Goal: Find specific page/section: Find specific page/section

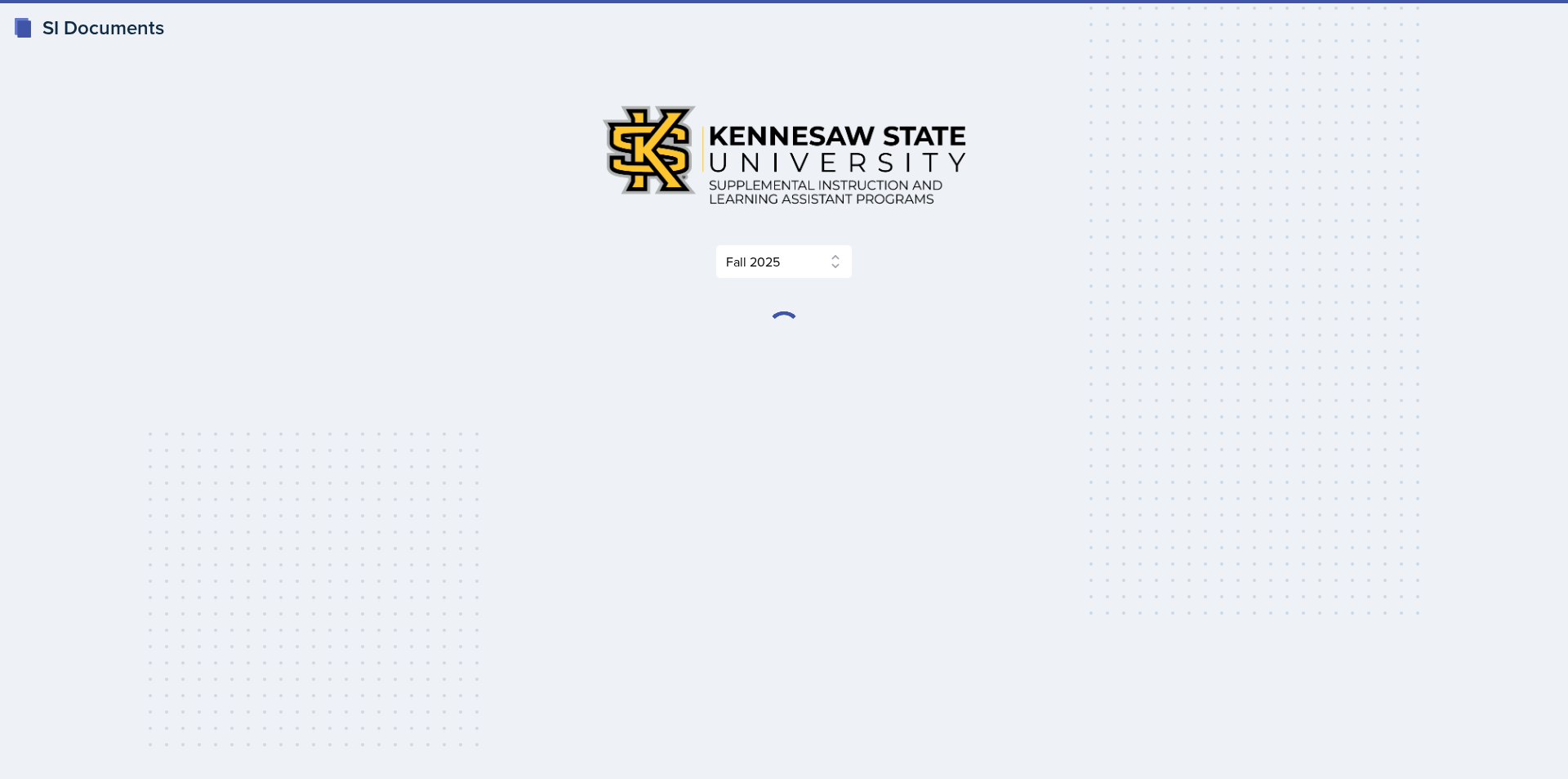
select select "2bed604d-1099-4043-b1bc-2365e8740244"
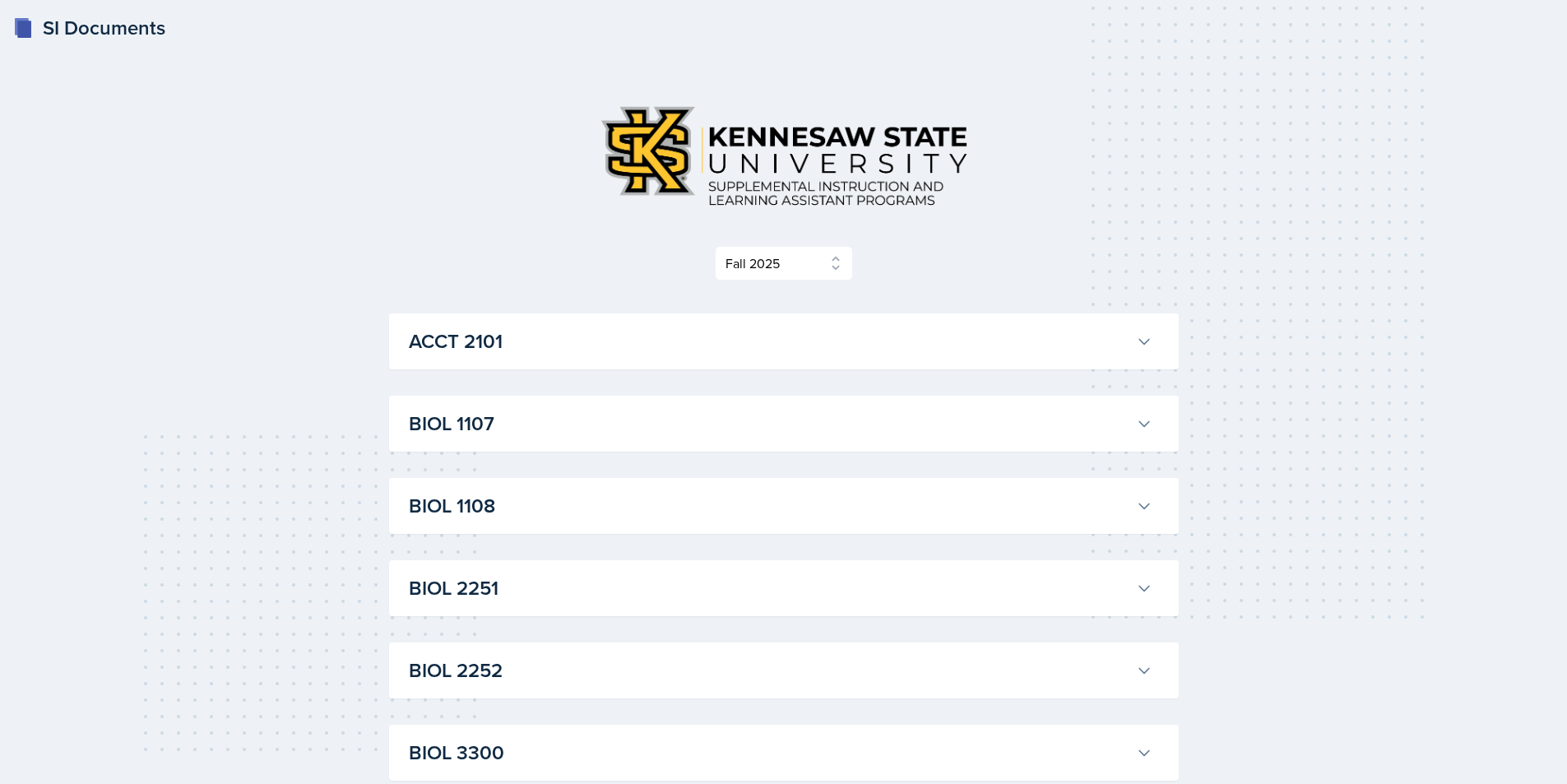
scroll to position [82, 0]
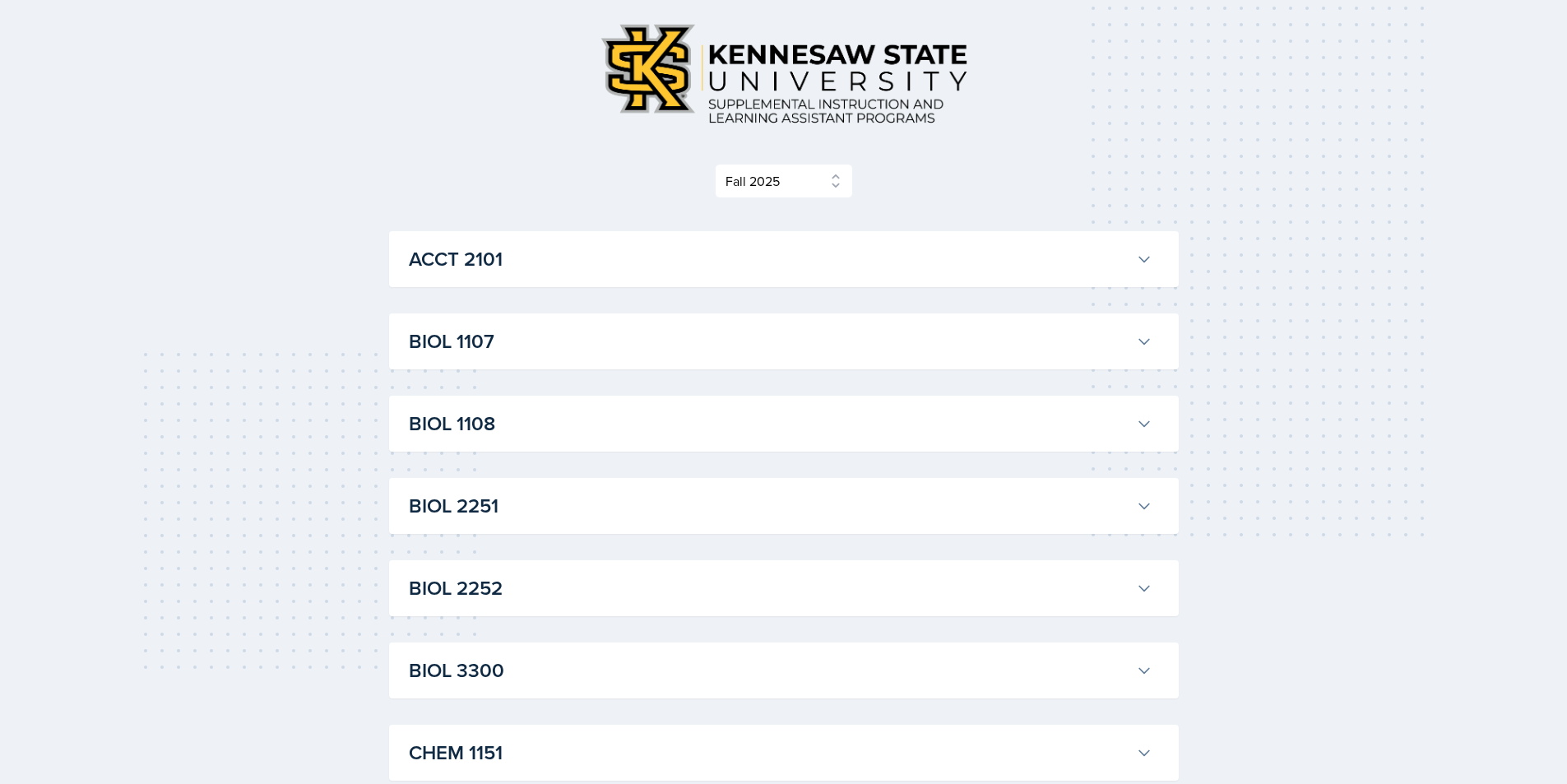
click at [619, 439] on button "BIOL 1108" at bounding box center [781, 423] width 750 height 36
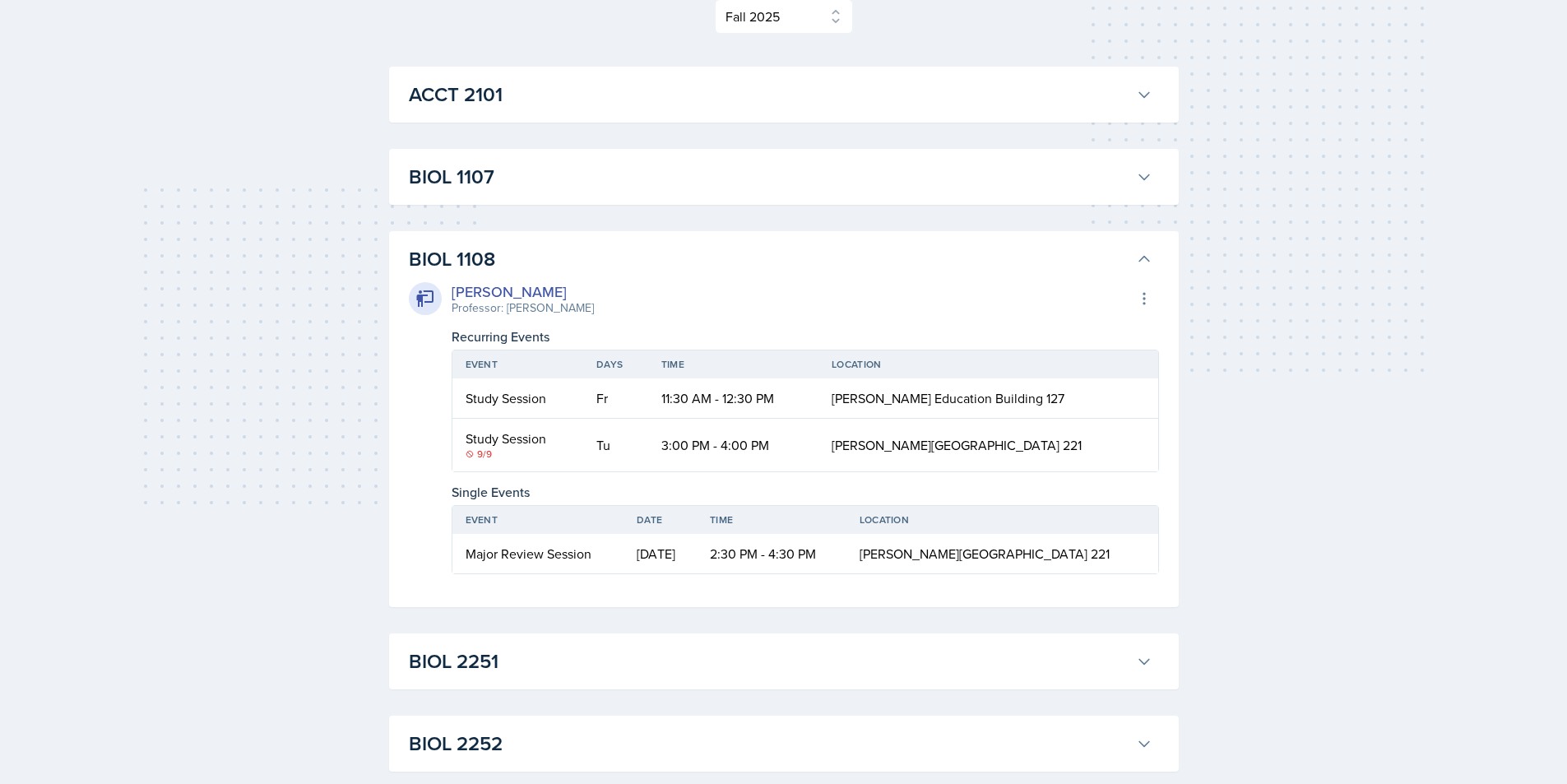
scroll to position [329, 0]
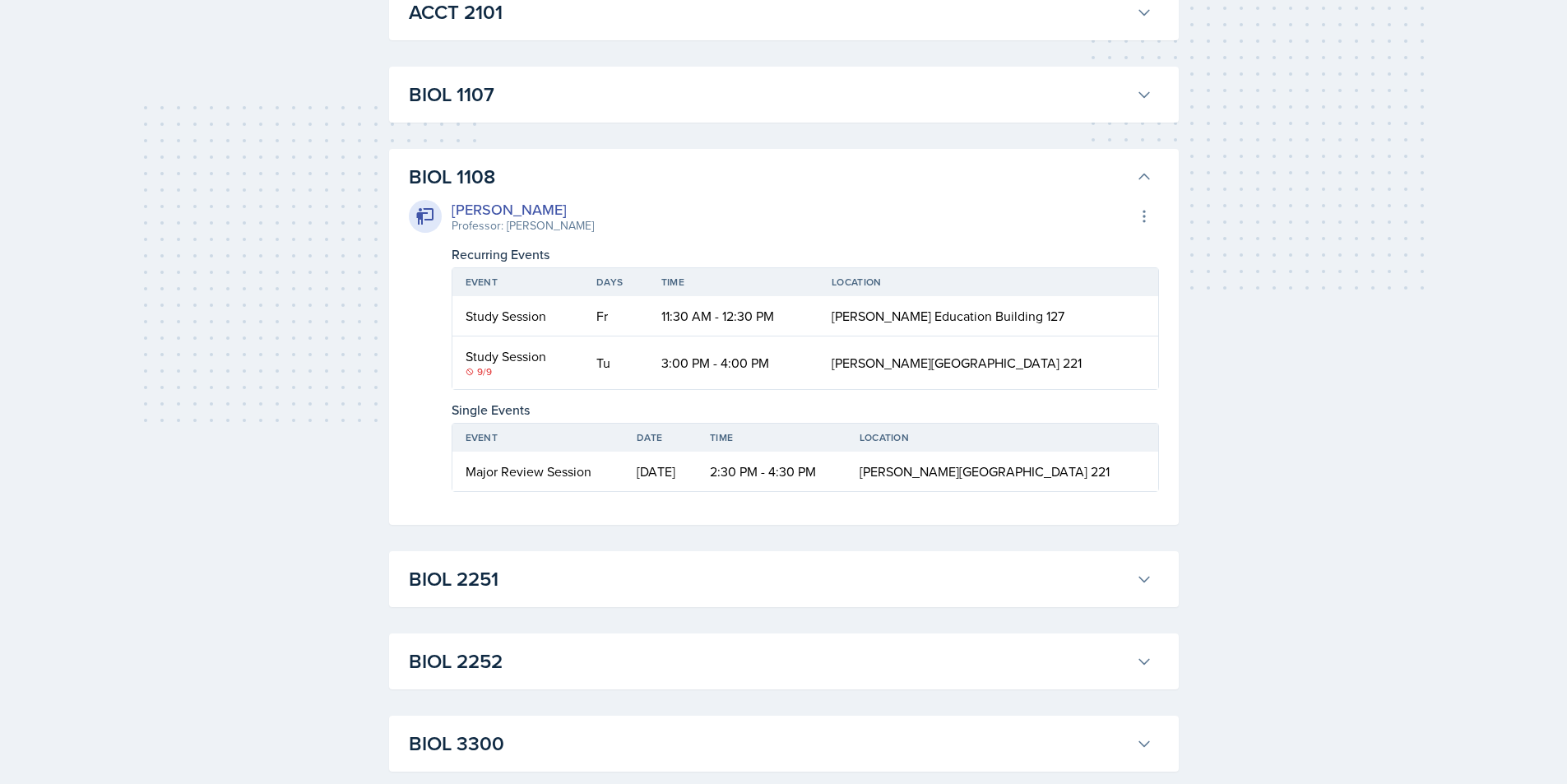
click at [589, 175] on h3 "BIOL 1108" at bounding box center [769, 177] width 721 height 30
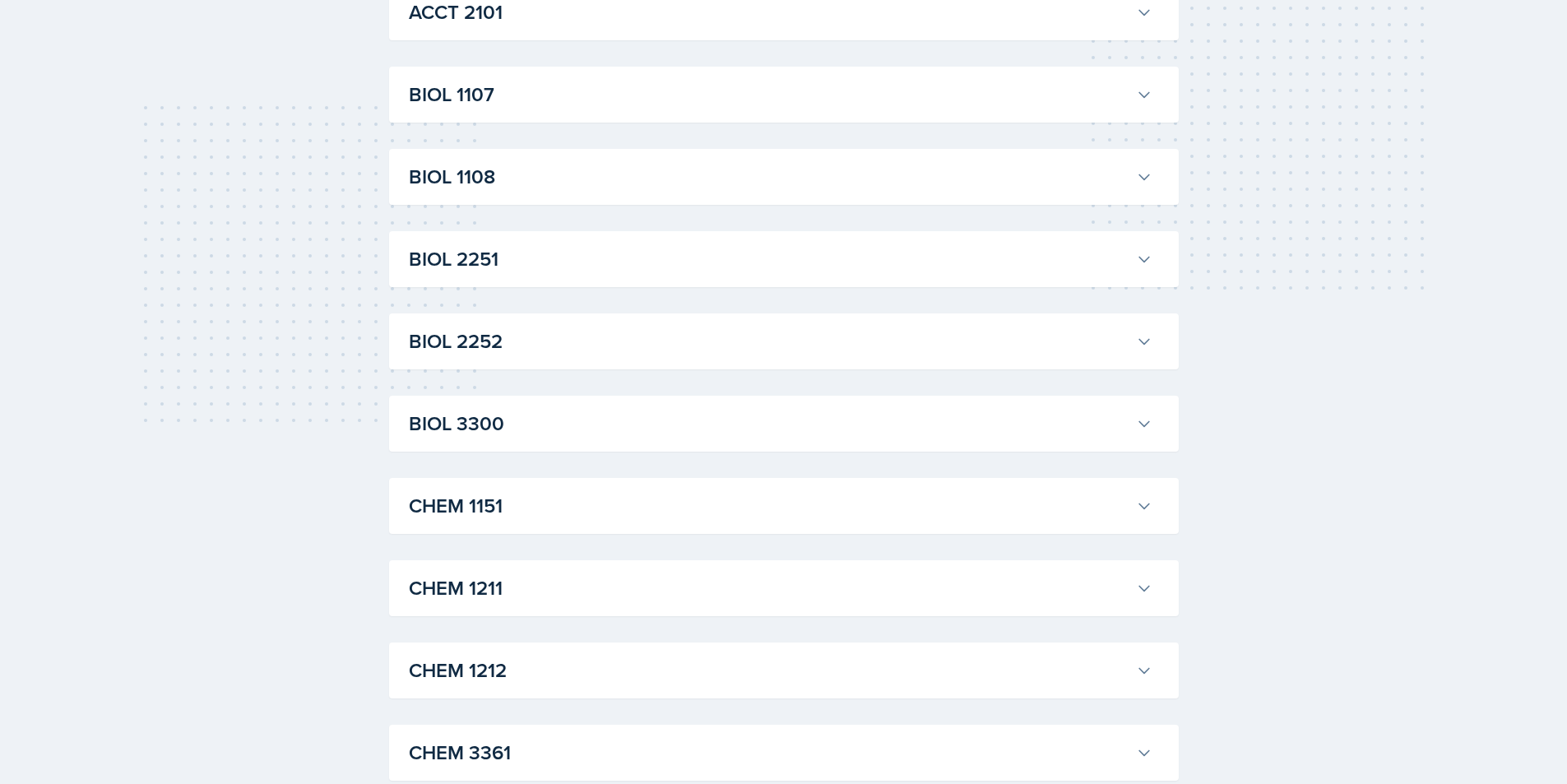
click at [532, 350] on h3 "BIOL 2252" at bounding box center [769, 341] width 721 height 30
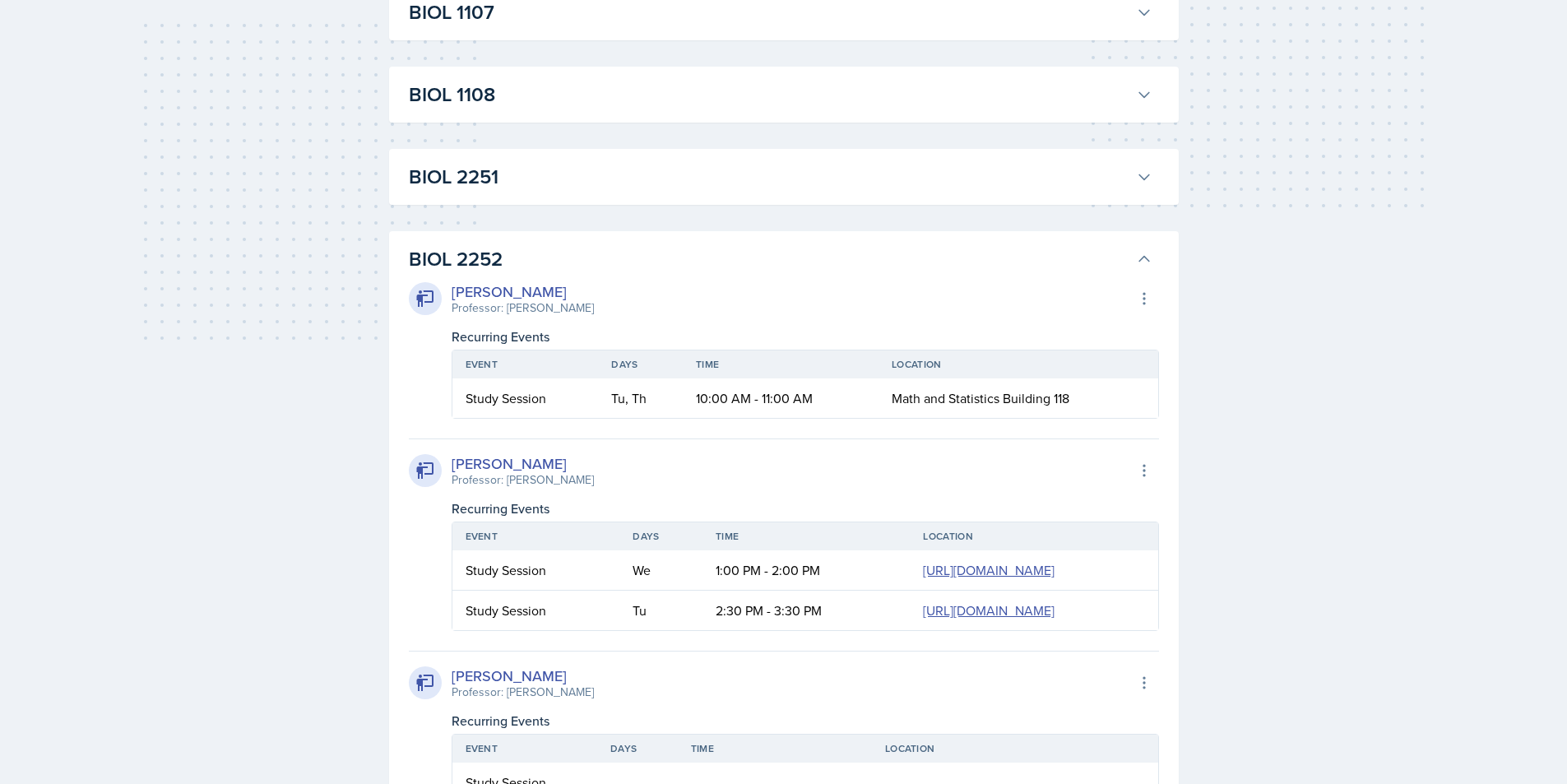
scroll to position [247, 0]
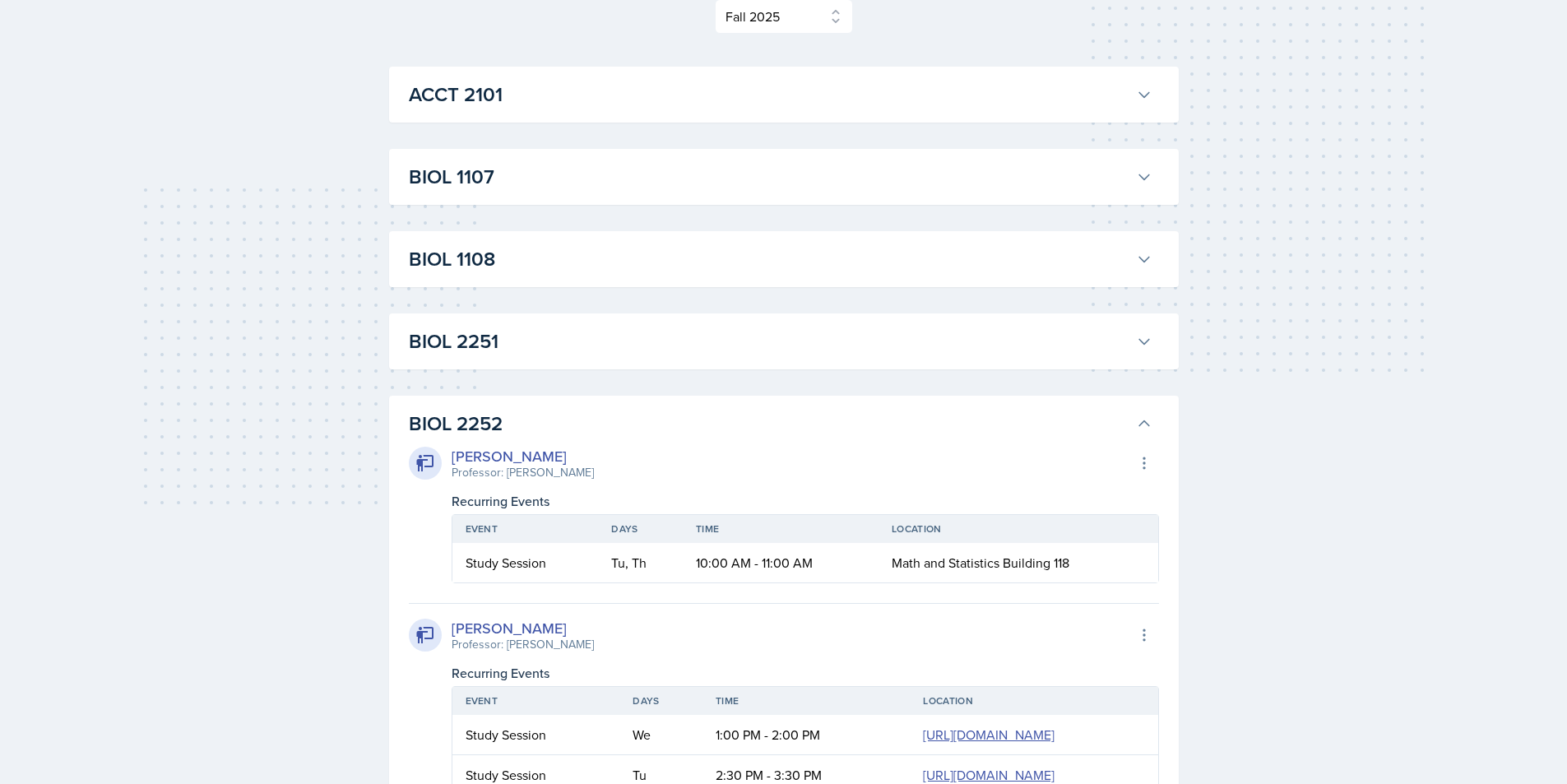
click at [548, 342] on h3 "BIOL 2251" at bounding box center [769, 341] width 721 height 30
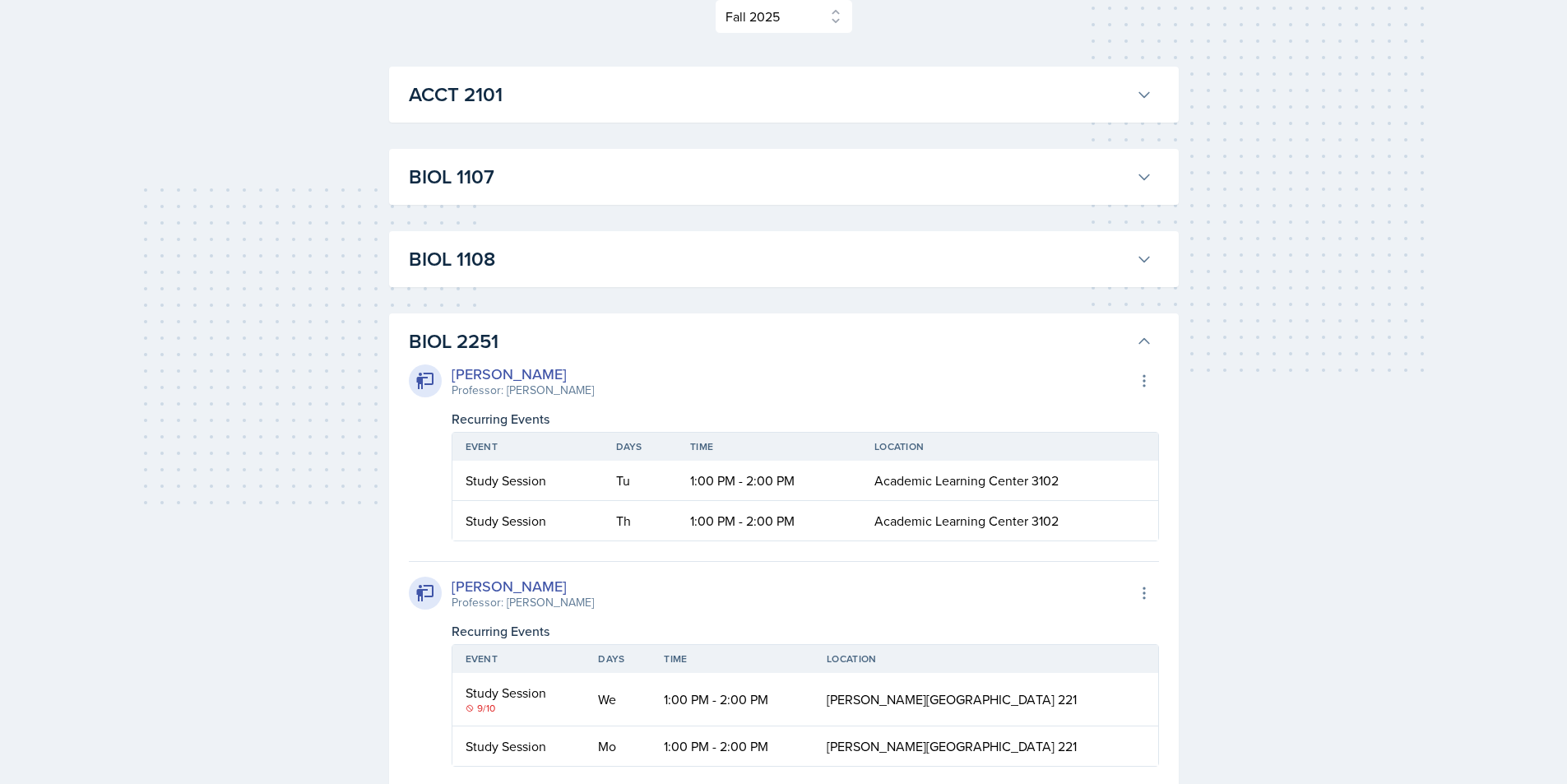
click at [574, 333] on h3 "BIOL 2251" at bounding box center [769, 341] width 721 height 30
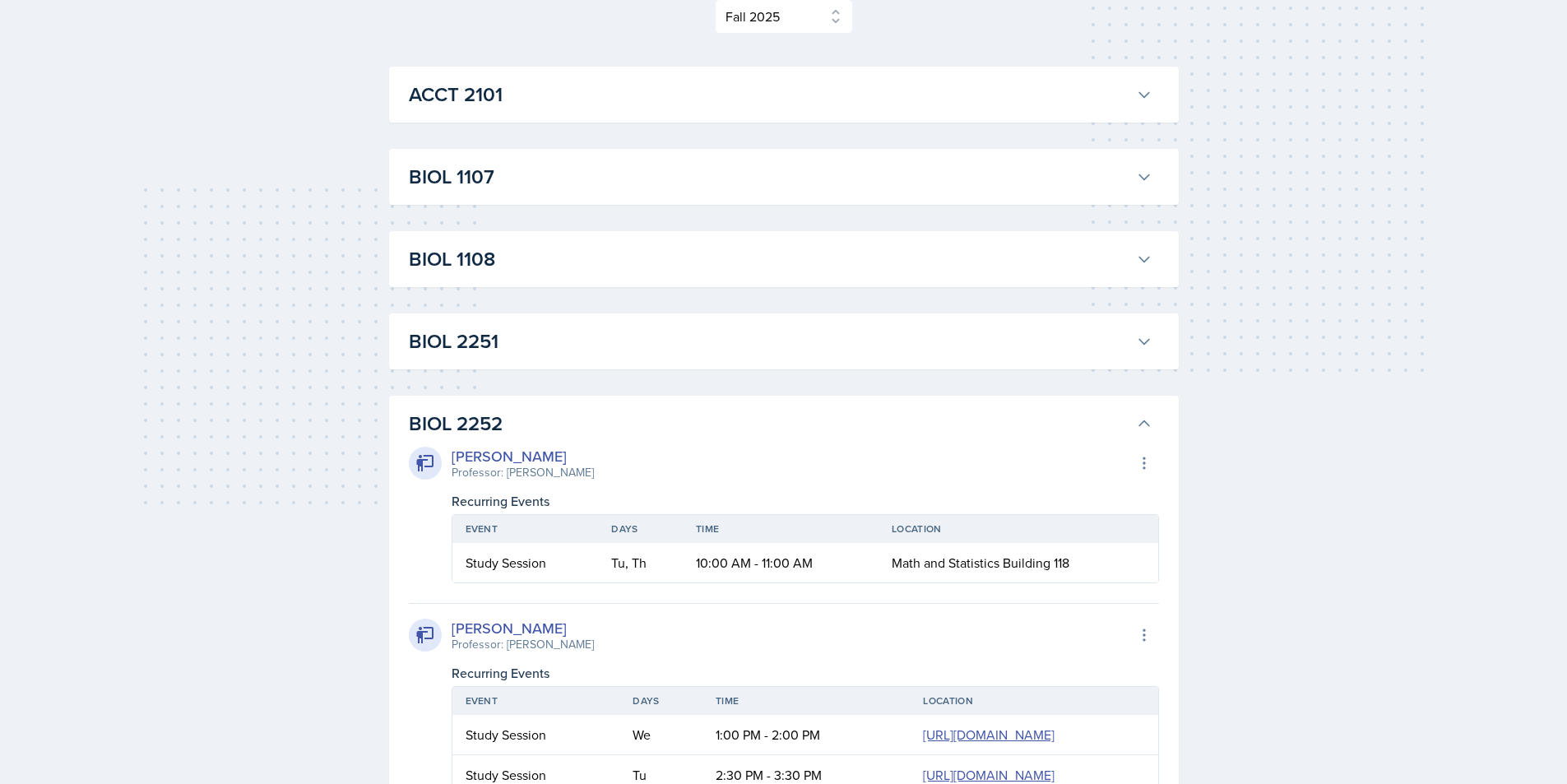
click at [580, 414] on h3 "BIOL 2252" at bounding box center [769, 423] width 721 height 30
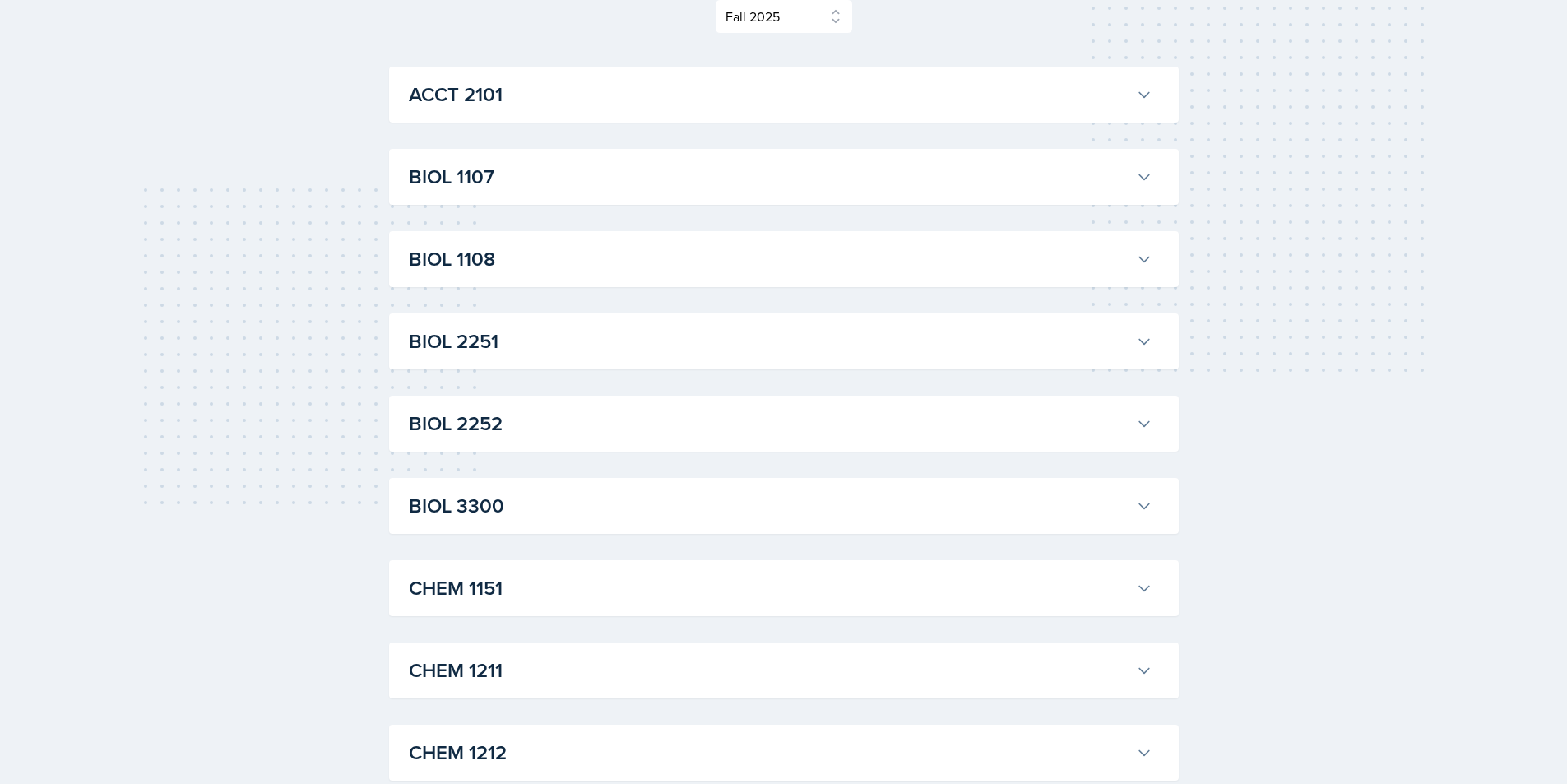
click at [478, 272] on h3 "BIOL 1108" at bounding box center [769, 259] width 721 height 30
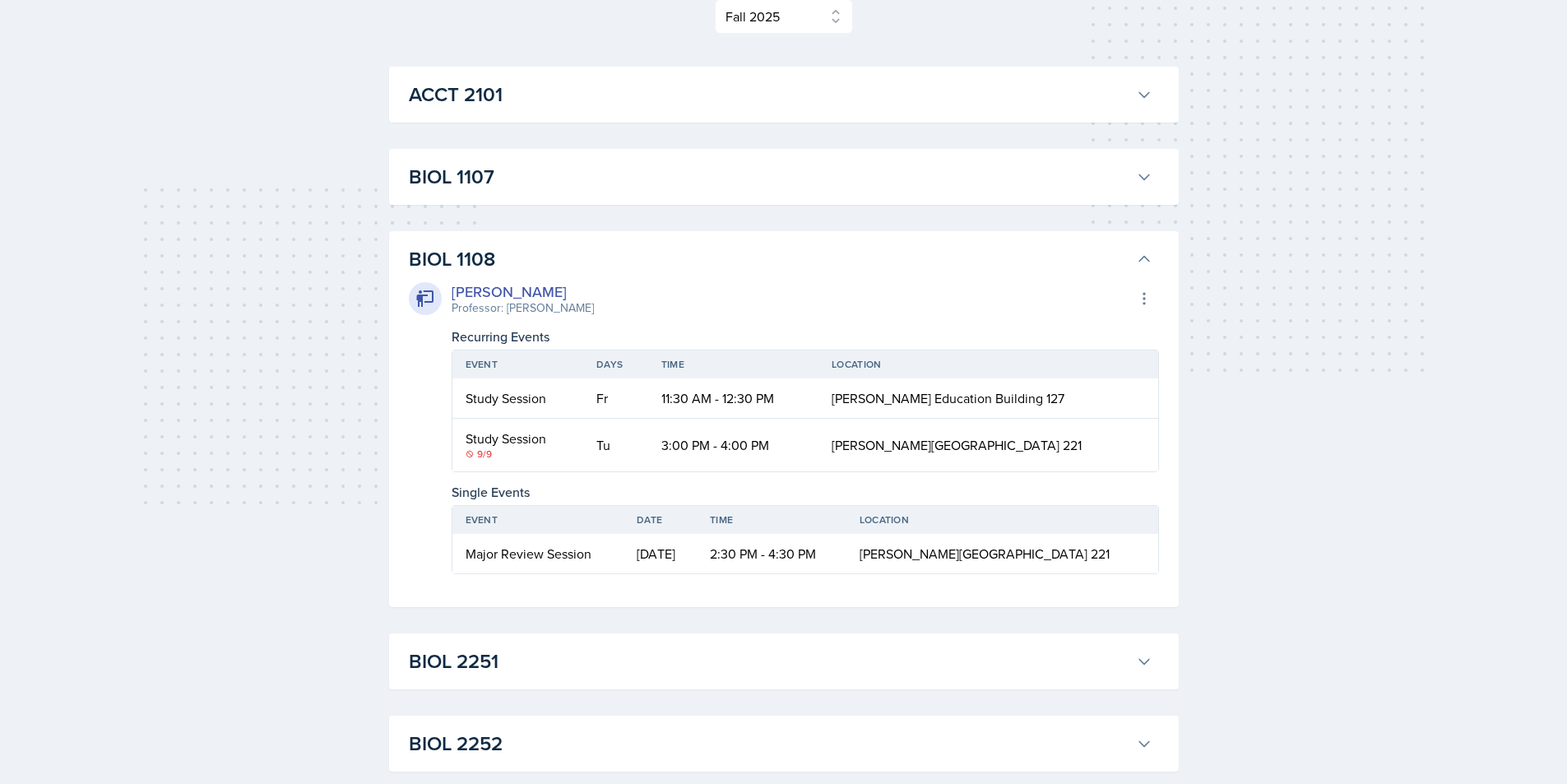
click at [539, 255] on h3 "BIOL 1108" at bounding box center [769, 259] width 721 height 30
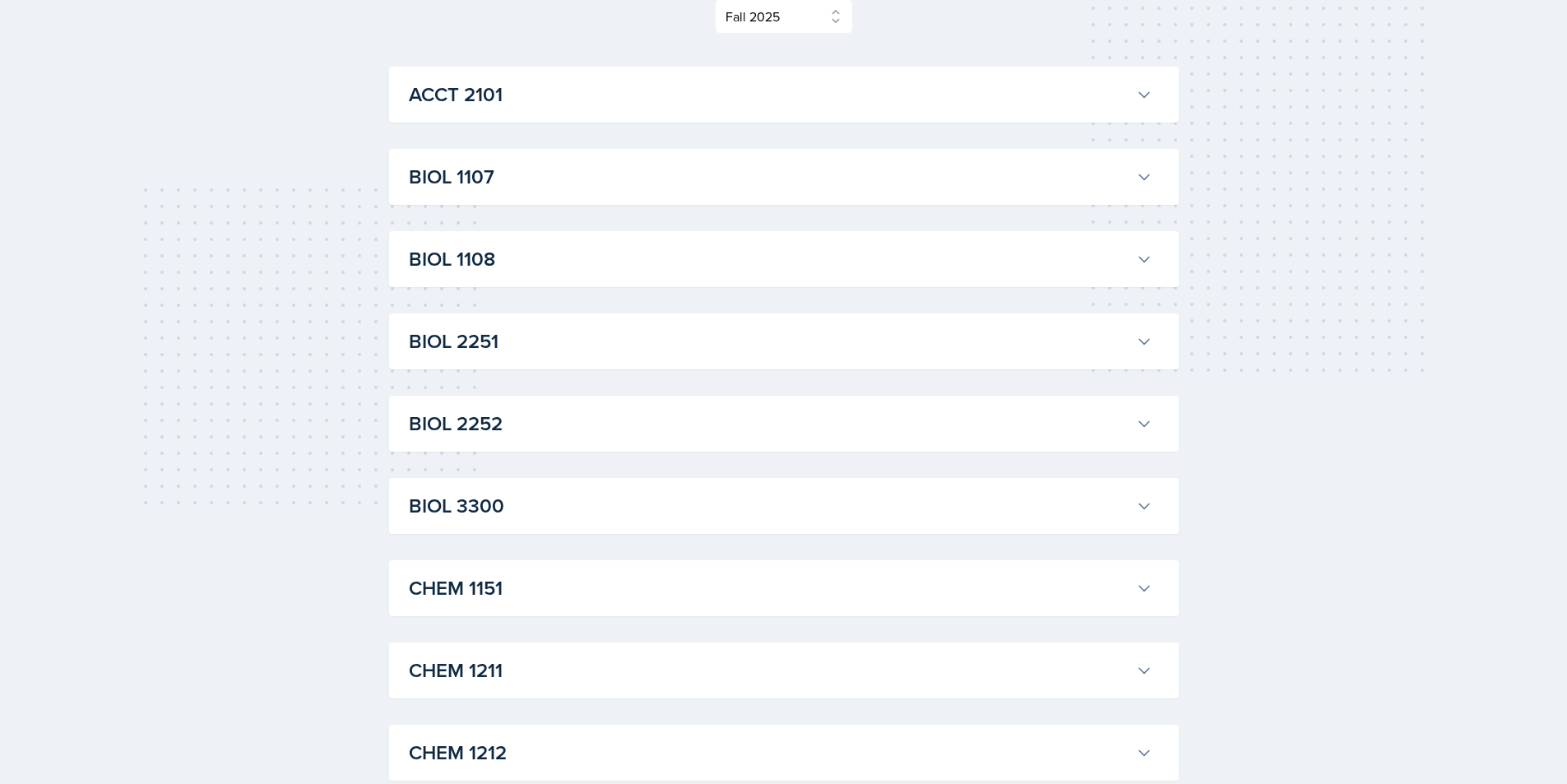
click at [823, 259] on h3 "BIOL 1108" at bounding box center [769, 259] width 721 height 30
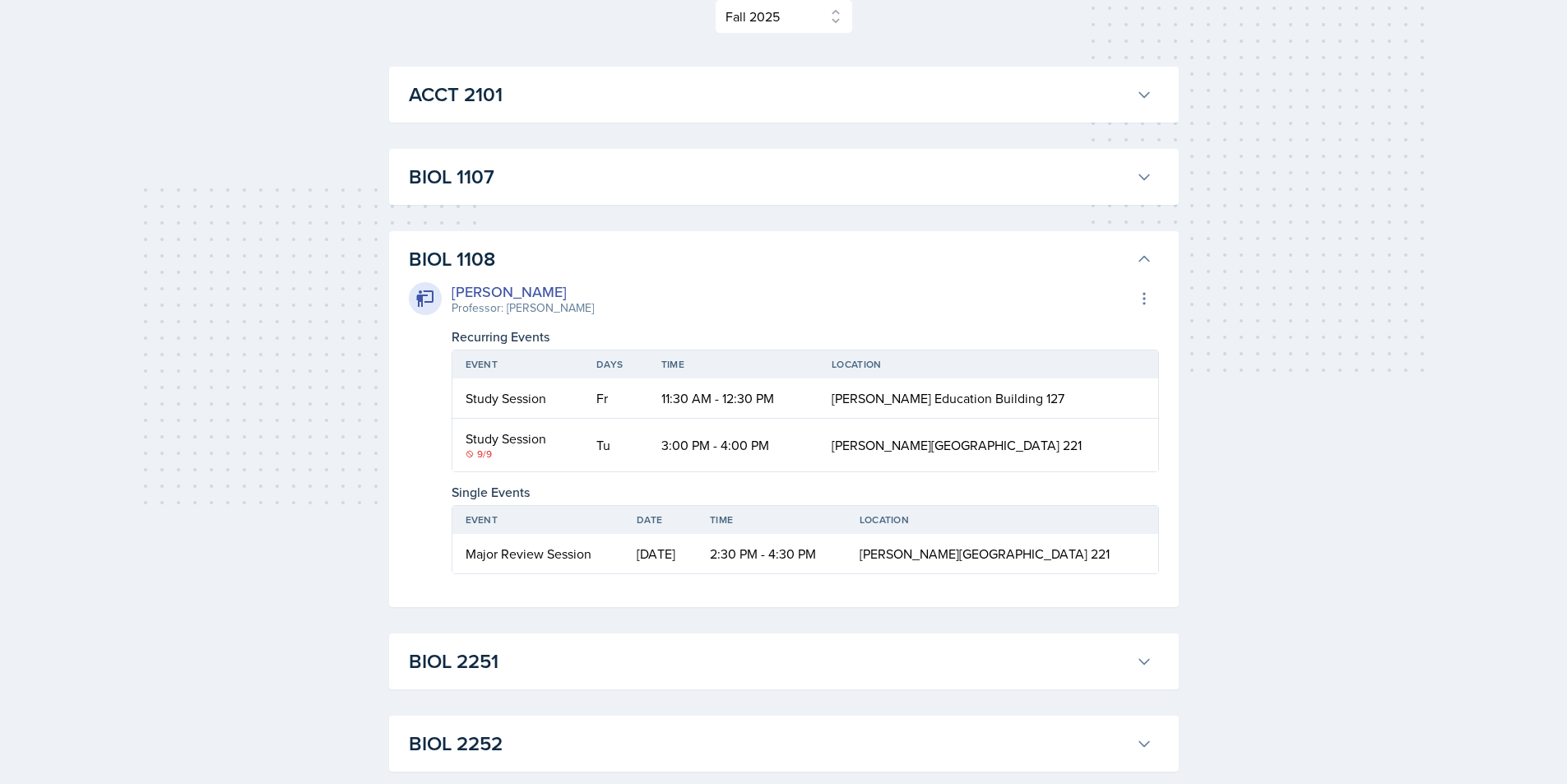
click at [666, 247] on h3 "BIOL 1108" at bounding box center [769, 259] width 721 height 30
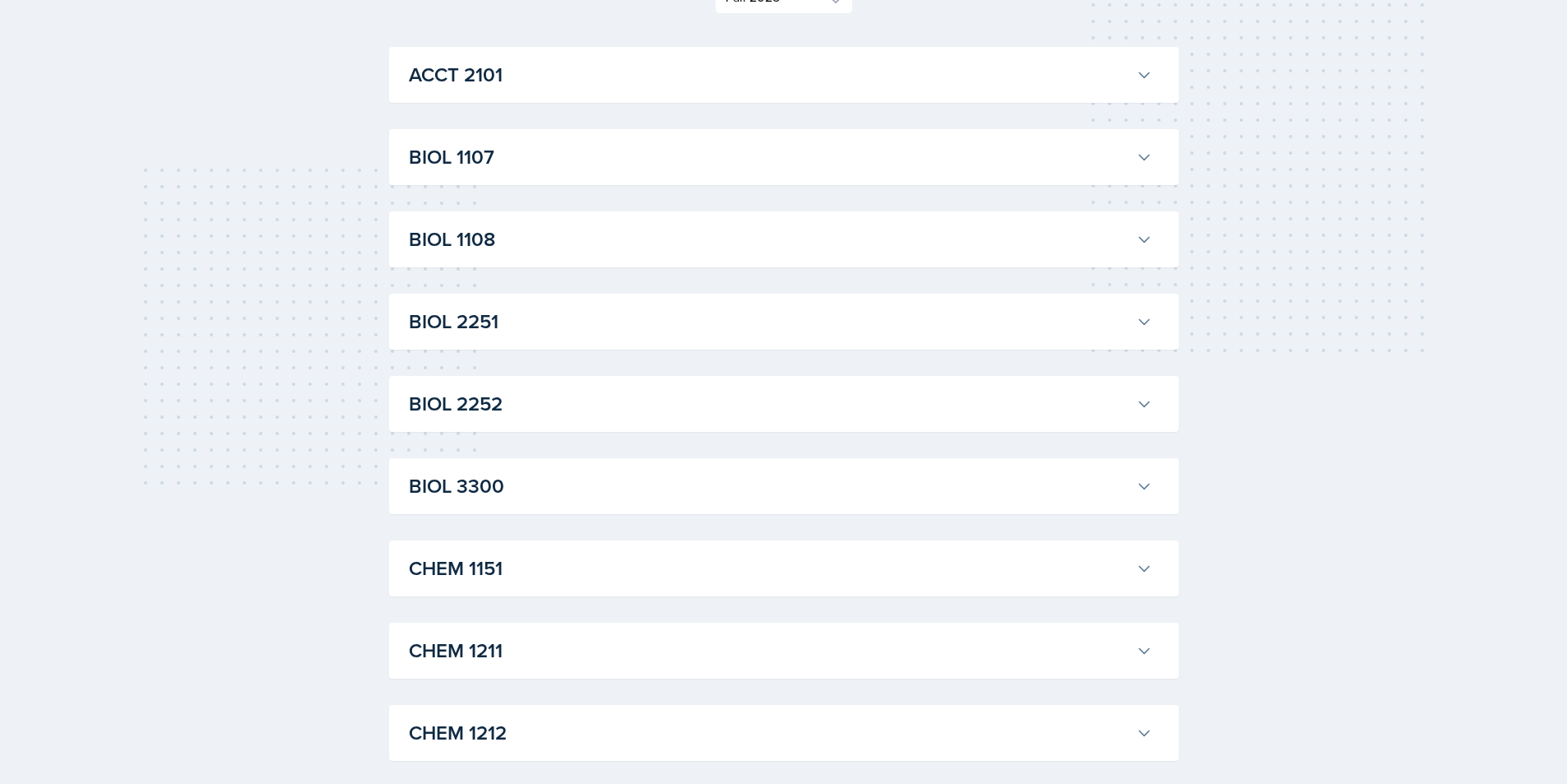
scroll to position [0, 0]
